Goal: Task Accomplishment & Management: Manage account settings

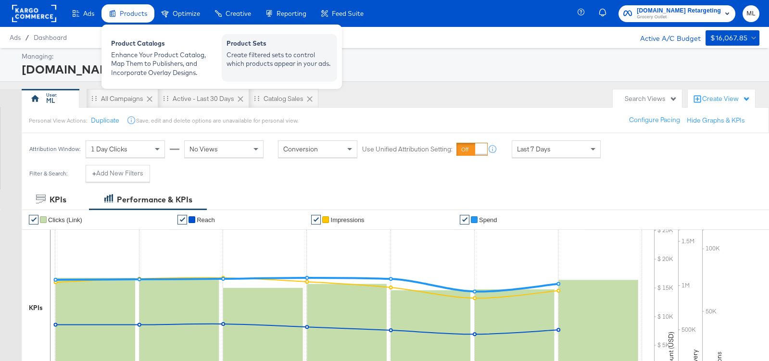
click at [250, 51] on div "Create filtered sets to control which products appear in your ads." at bounding box center [280, 60] width 106 height 18
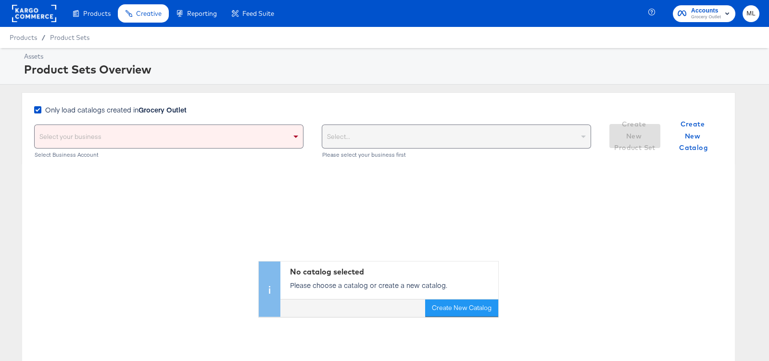
click at [722, 20] on div "button" at bounding box center [728, 15] width 12 height 14
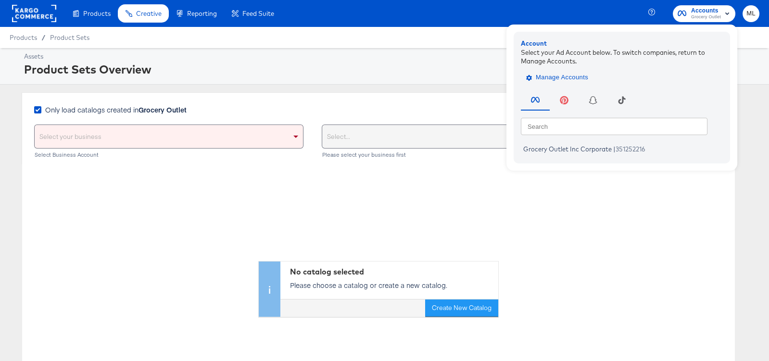
click at [548, 80] on span "Manage Accounts" at bounding box center [558, 77] width 60 height 11
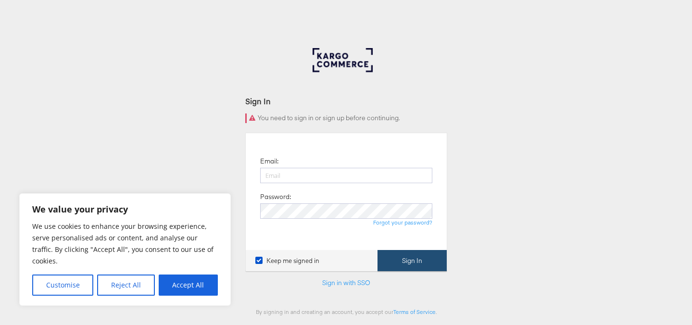
type input "[DOMAIN_NAME][EMAIL_ADDRESS][DOMAIN_NAME]"
click at [392, 260] on button "Sign In" at bounding box center [412, 261] width 69 height 22
